Goal: Information Seeking & Learning: Learn about a topic

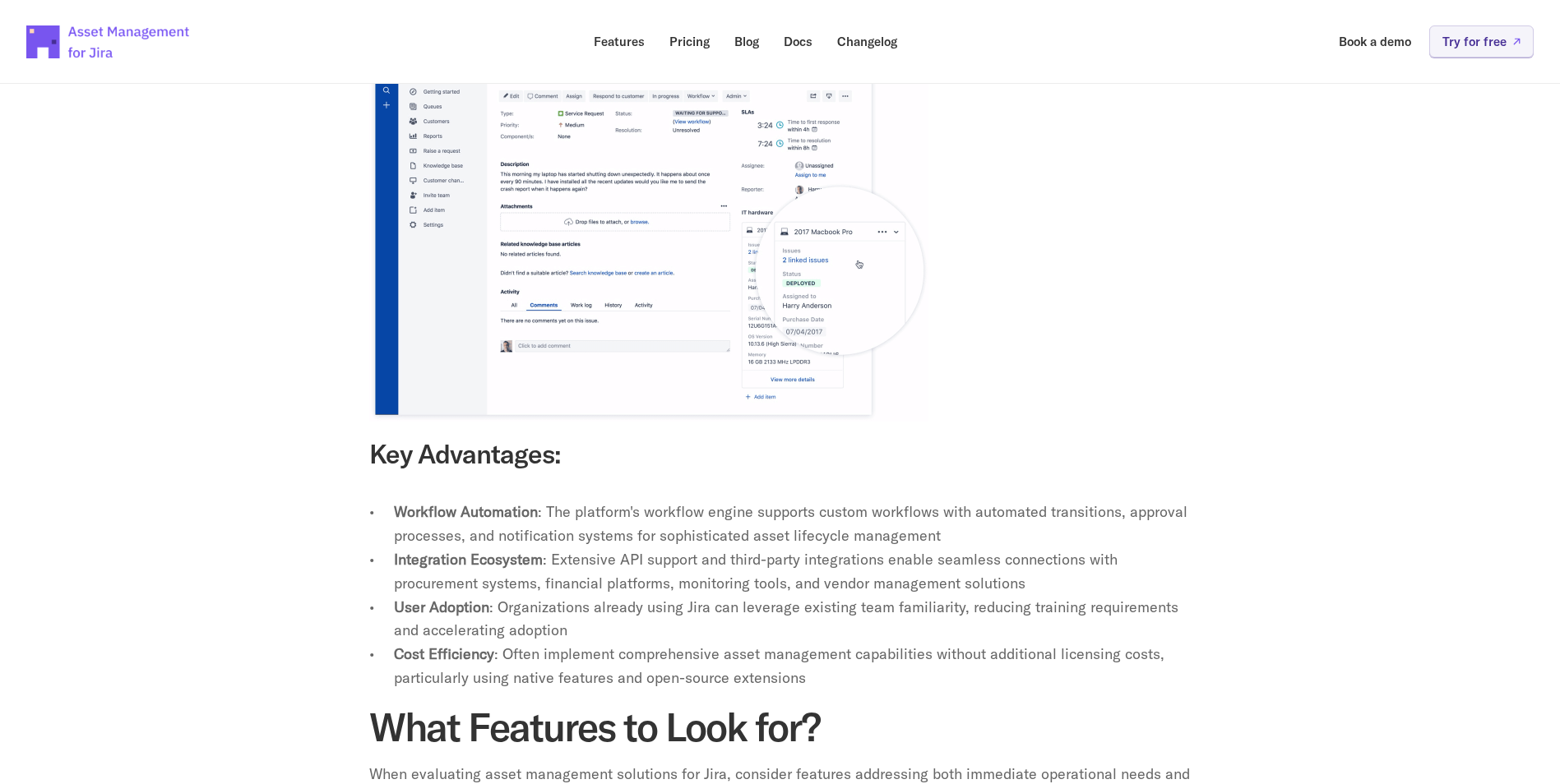
scroll to position [2055, 0]
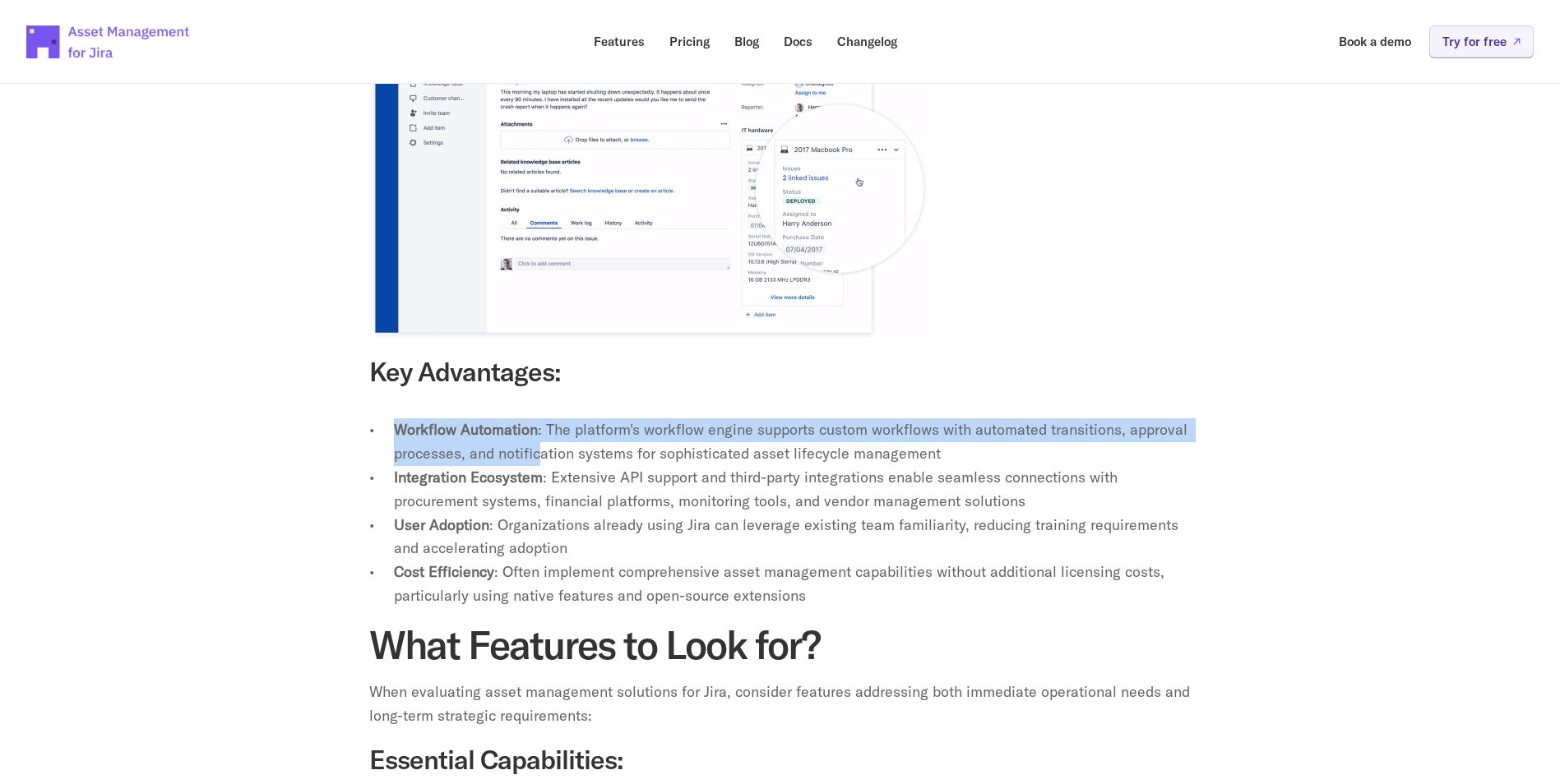
drag, startPoint x: 390, startPoint y: 401, endPoint x: 536, endPoint y: 421, distance: 147.4
click at [536, 421] on ul "Workflow Automation : The platform's workflow engine supports custom workflows …" at bounding box center [780, 513] width 823 height 190
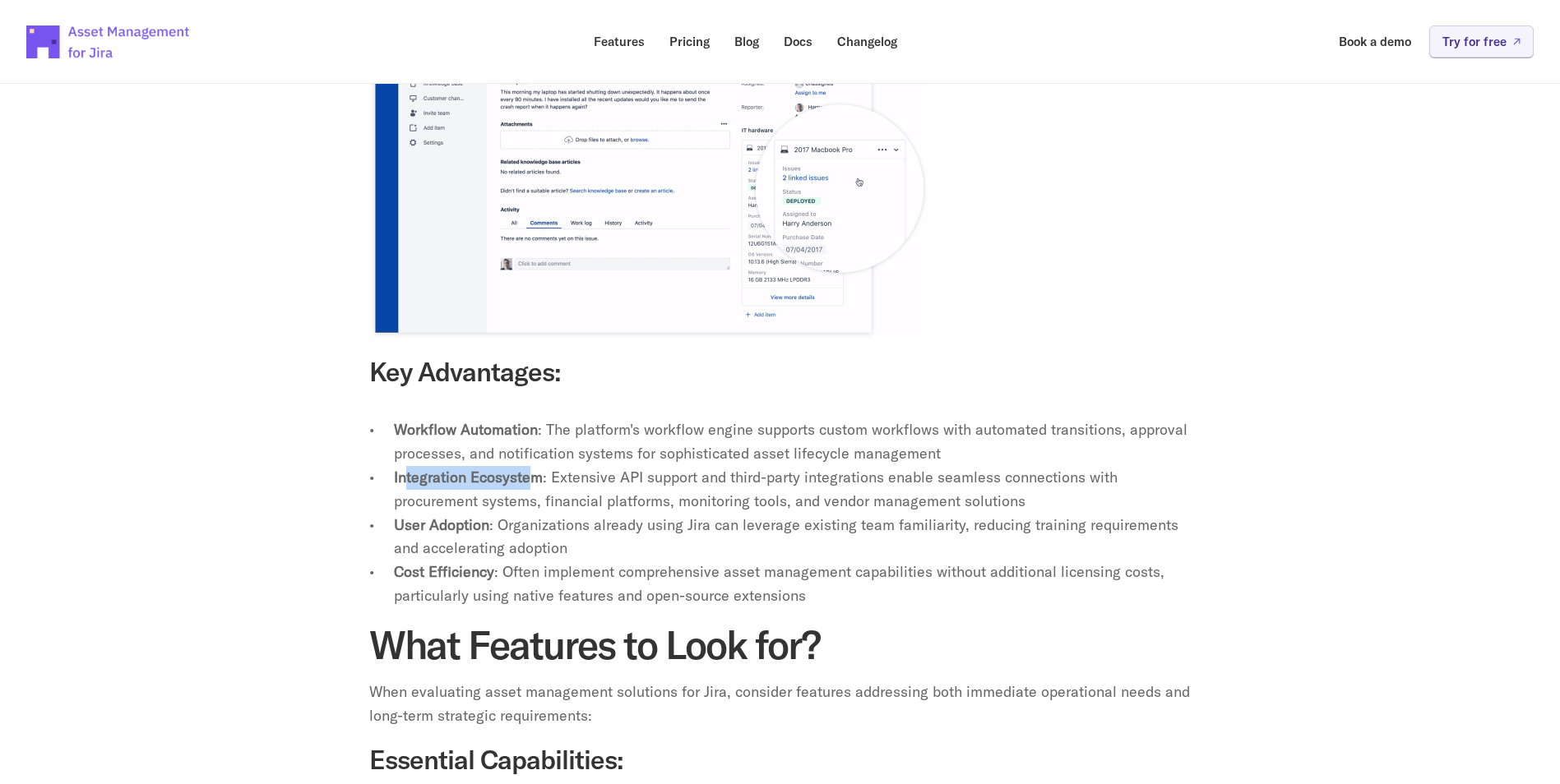
drag, startPoint x: 536, startPoint y: 421, endPoint x: 531, endPoint y: 458, distance: 37.3
click at [531, 468] on strong "Integration Ecosystem" at bounding box center [467, 478] width 148 height 19
drag, startPoint x: 531, startPoint y: 458, endPoint x: 506, endPoint y: 511, distance: 58.6
click at [506, 514] on p "User Adoption : Organizations already using Jira can leverage existing team fam…" at bounding box center [792, 538] width 798 height 48
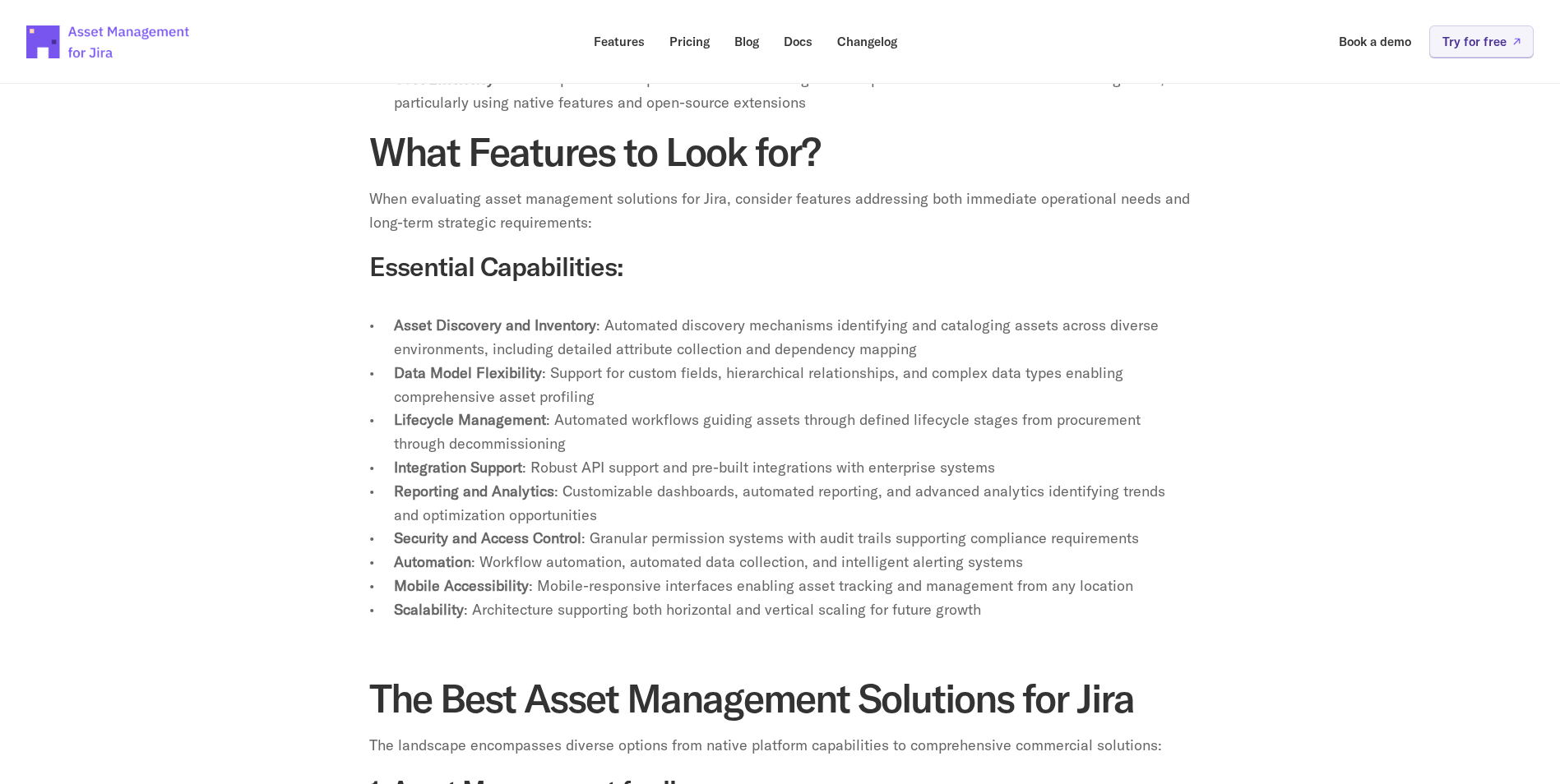
scroll to position [2960, 0]
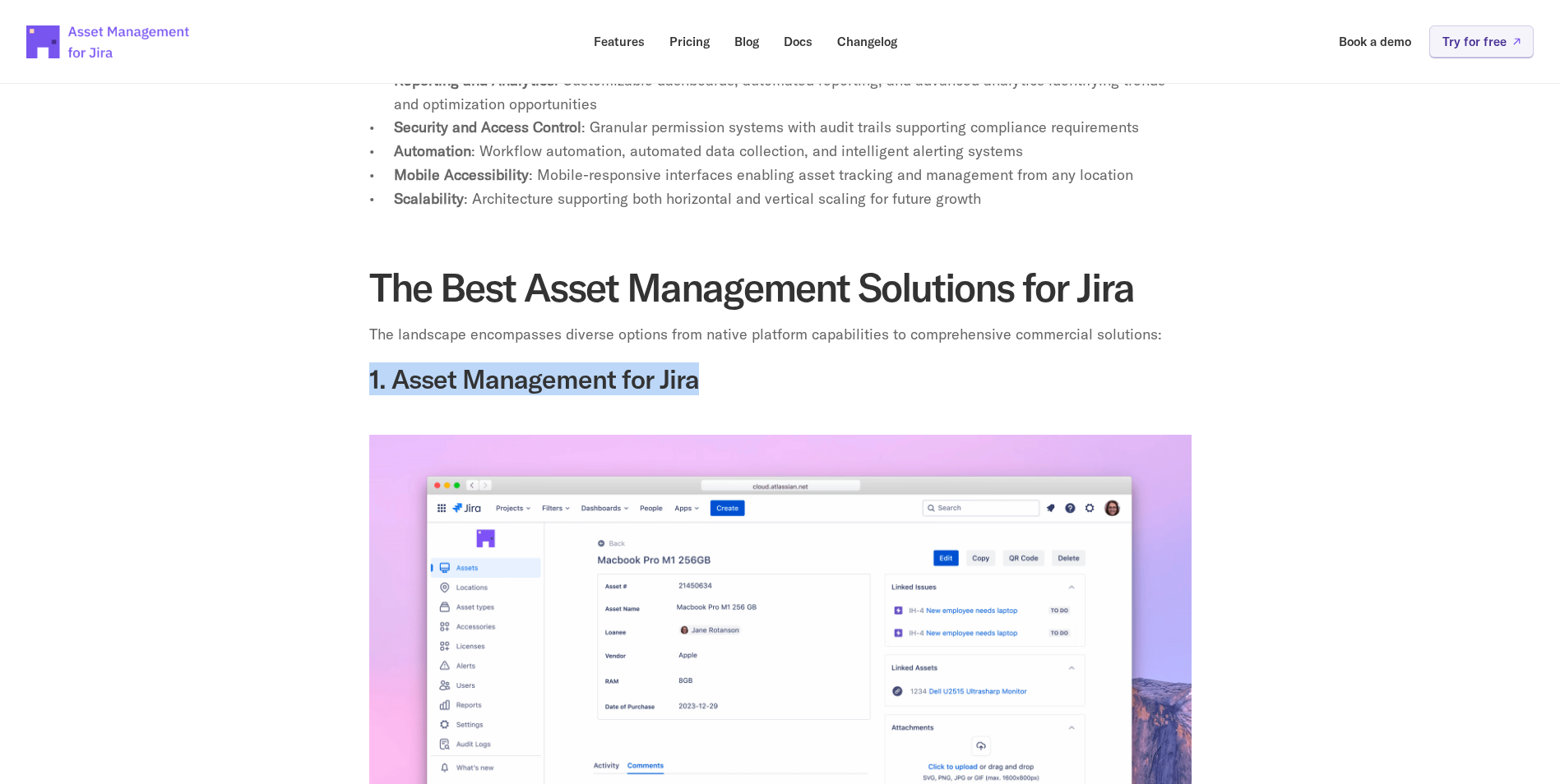
drag, startPoint x: 369, startPoint y: 352, endPoint x: 736, endPoint y: 374, distance: 367.7
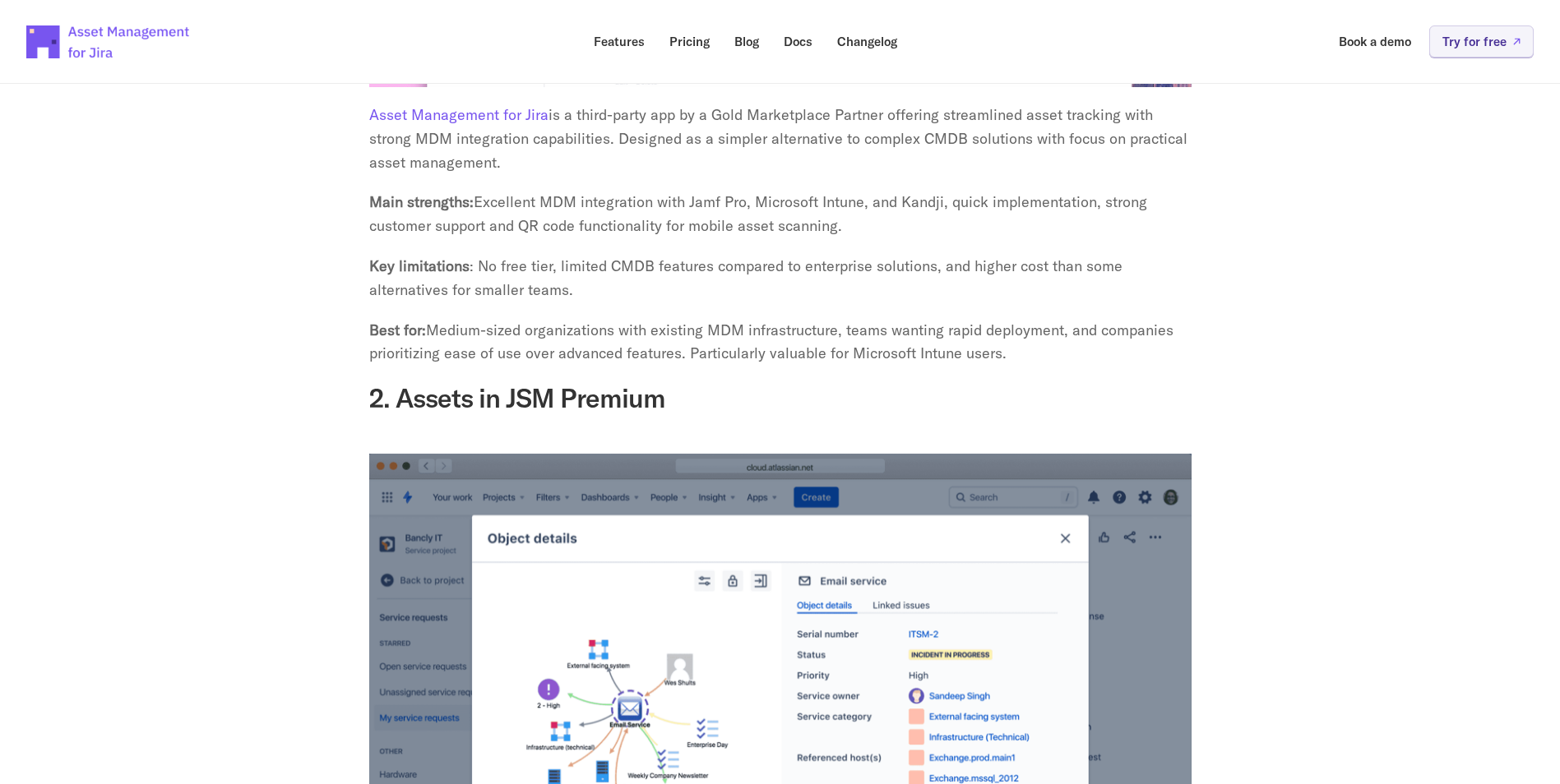
scroll to position [3782, 0]
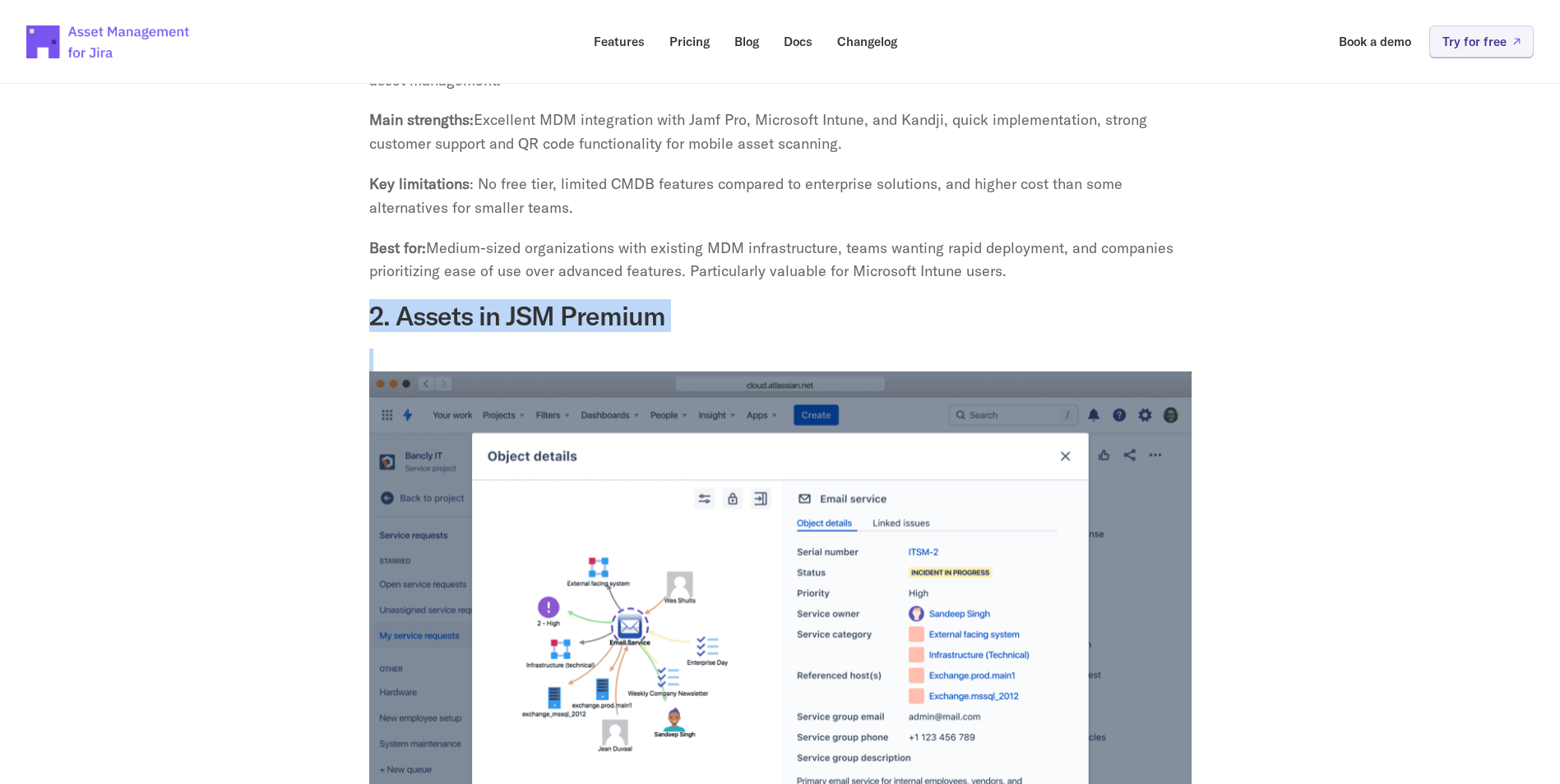
drag, startPoint x: 376, startPoint y: 297, endPoint x: 724, endPoint y: 319, distance: 348.7
click at [724, 319] on div "Yet for many IT teams, that's exactly what it is - a frustrating, time-consumin…" at bounding box center [780, 21] width 823 height 5839
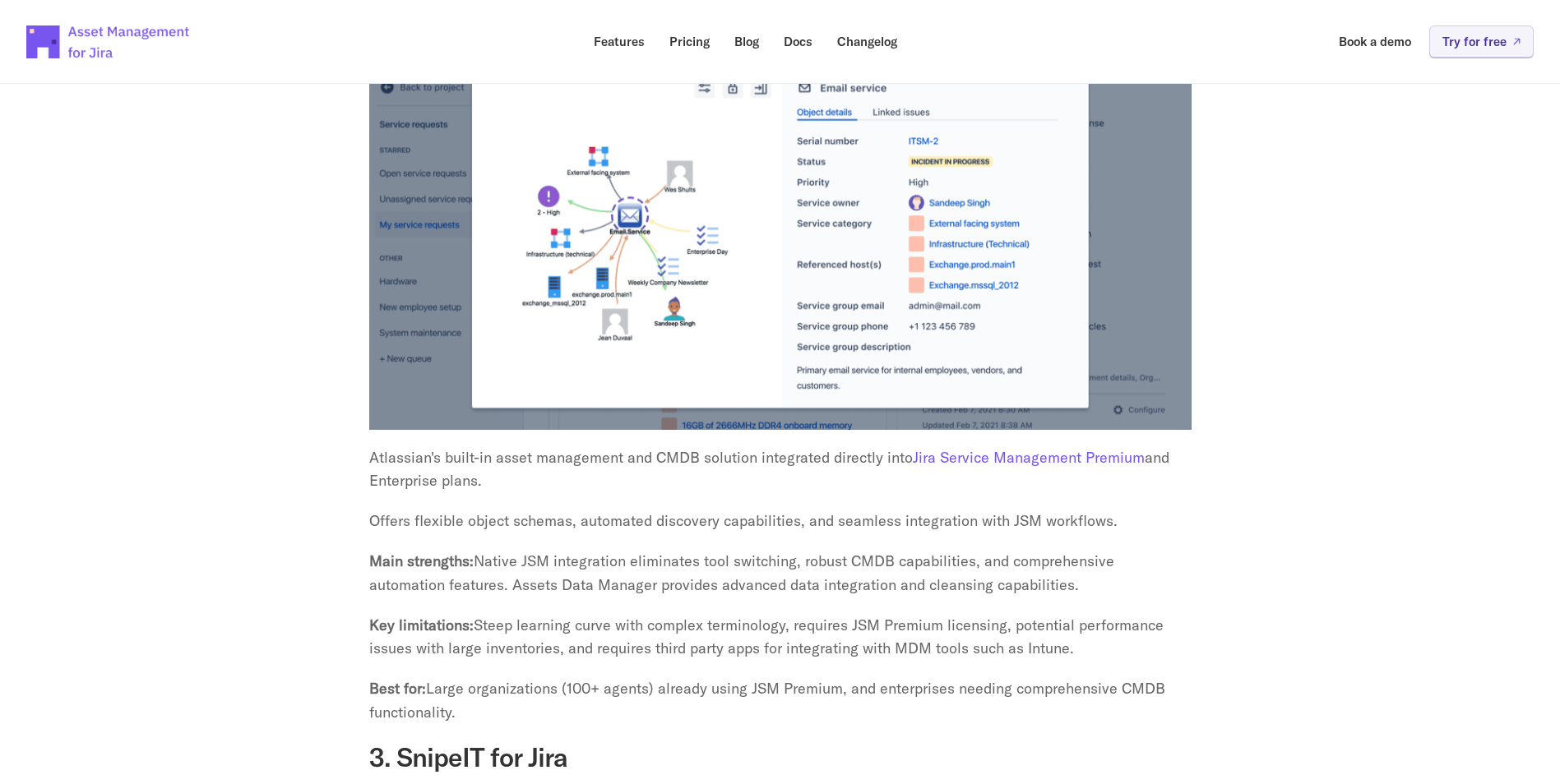
scroll to position [4522, 0]
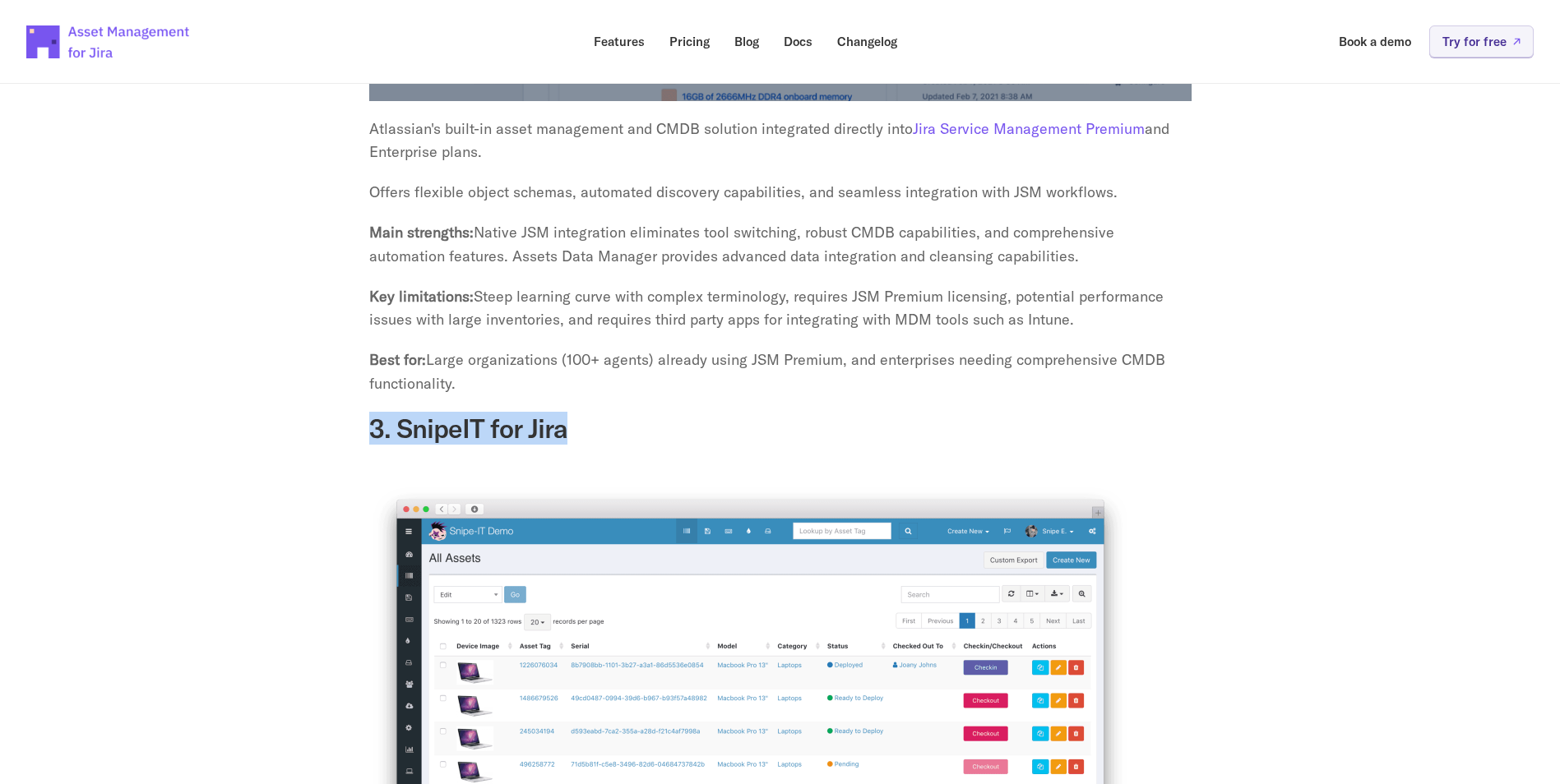
drag, startPoint x: 354, startPoint y: 398, endPoint x: 599, endPoint y: 406, distance: 245.1
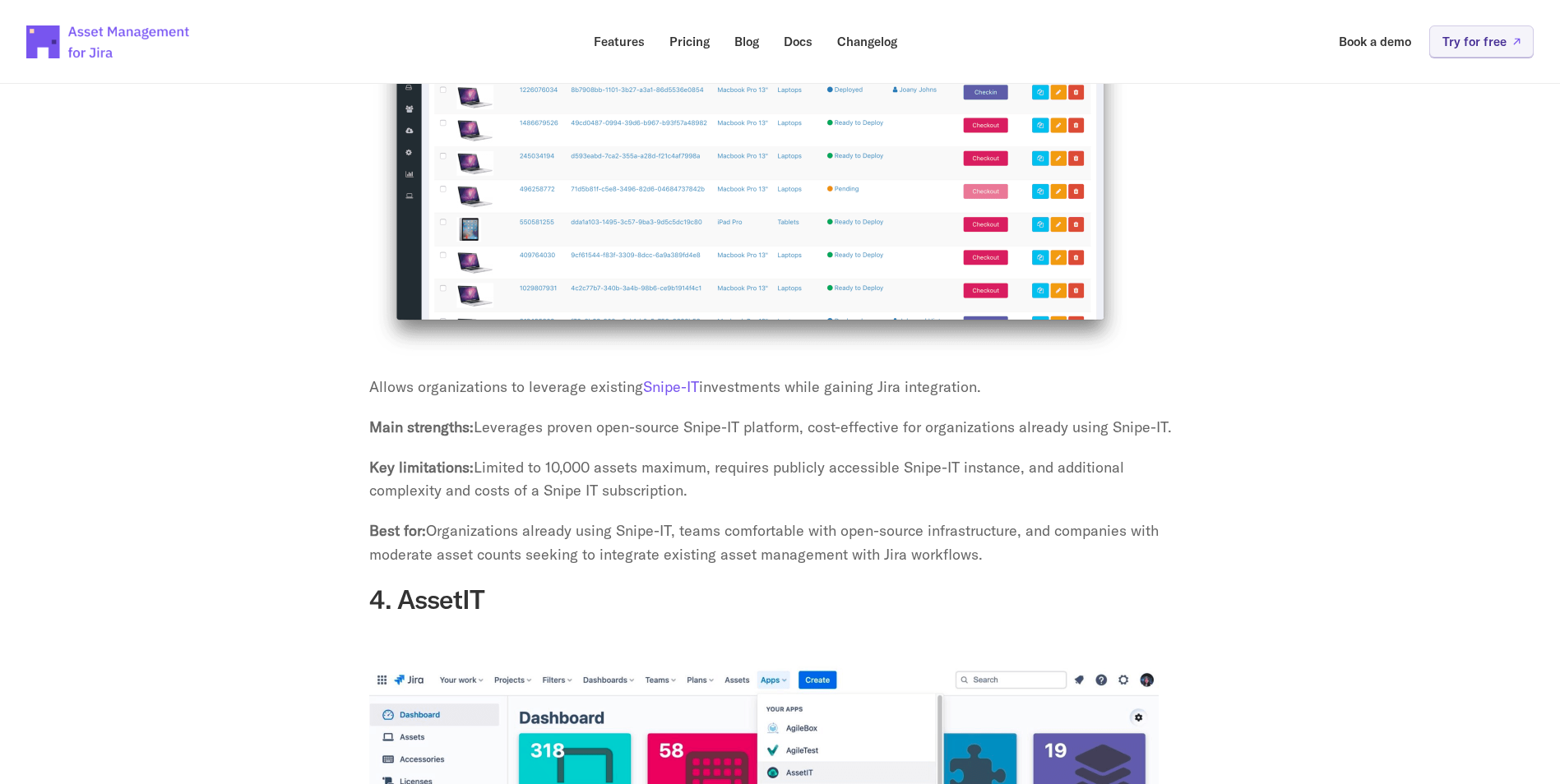
scroll to position [5344, 0]
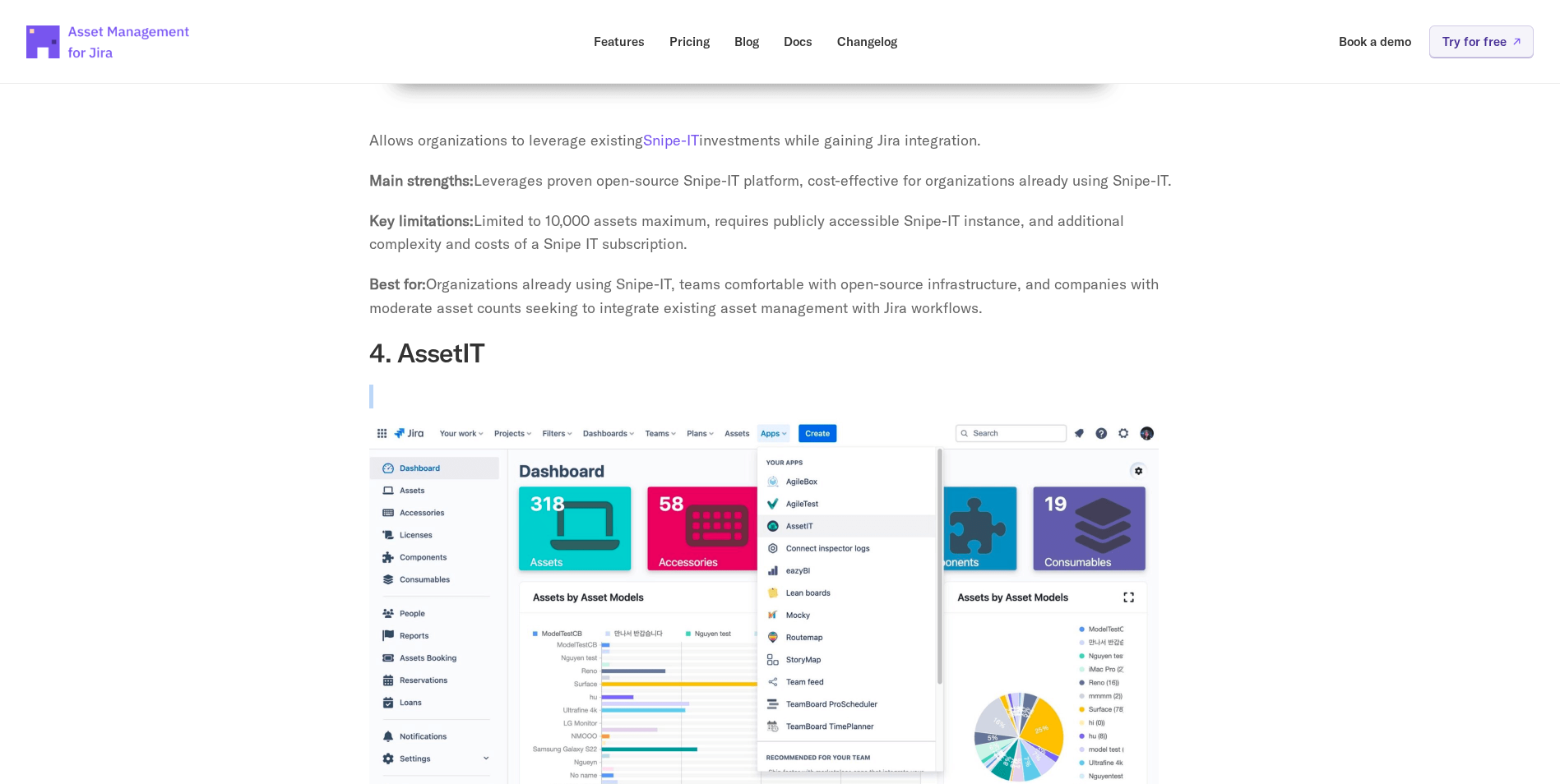
drag, startPoint x: 384, startPoint y: 358, endPoint x: 625, endPoint y: 351, distance: 241.1
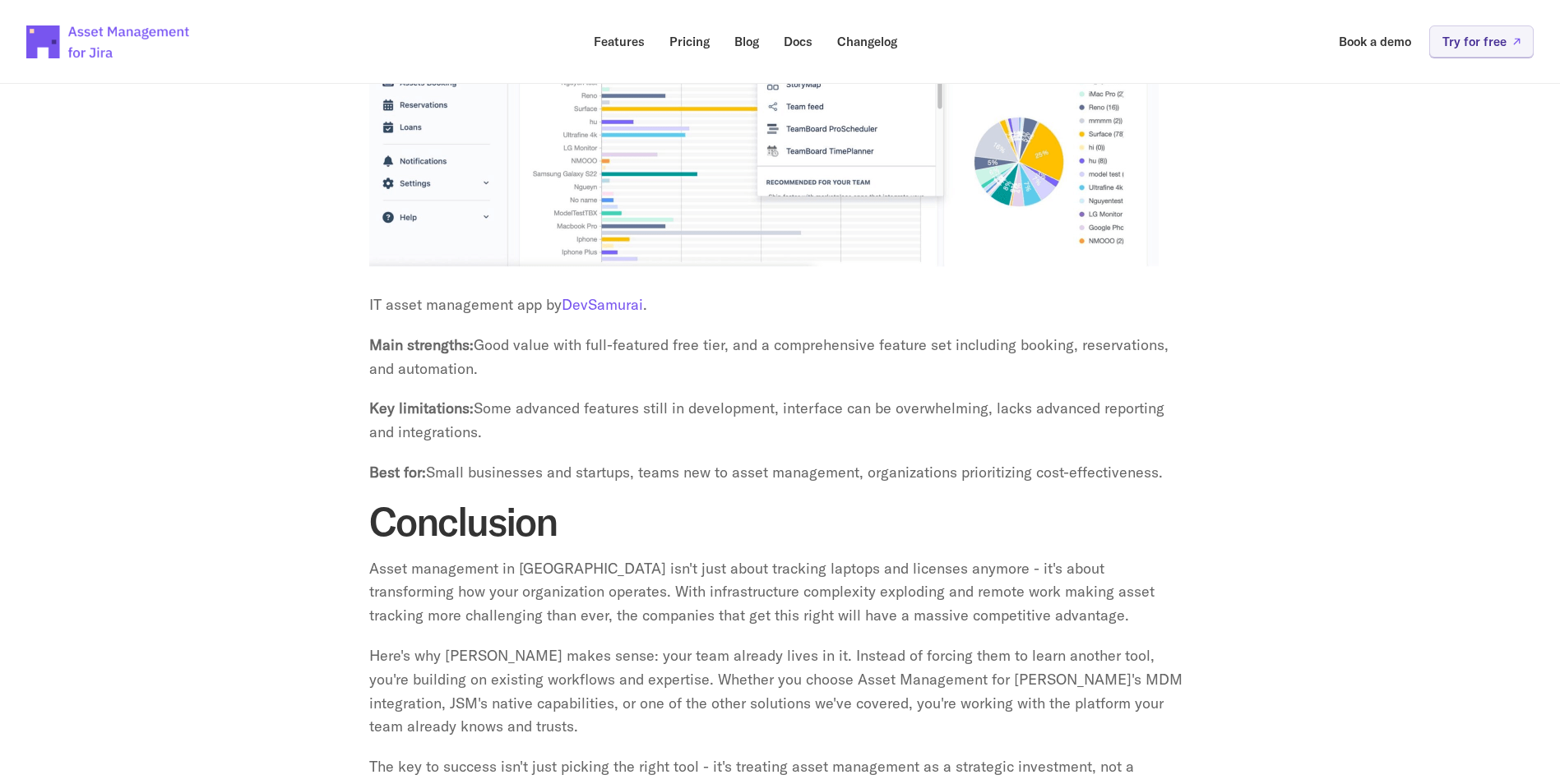
scroll to position [6331, 0]
